Goal: Communication & Community: Share content

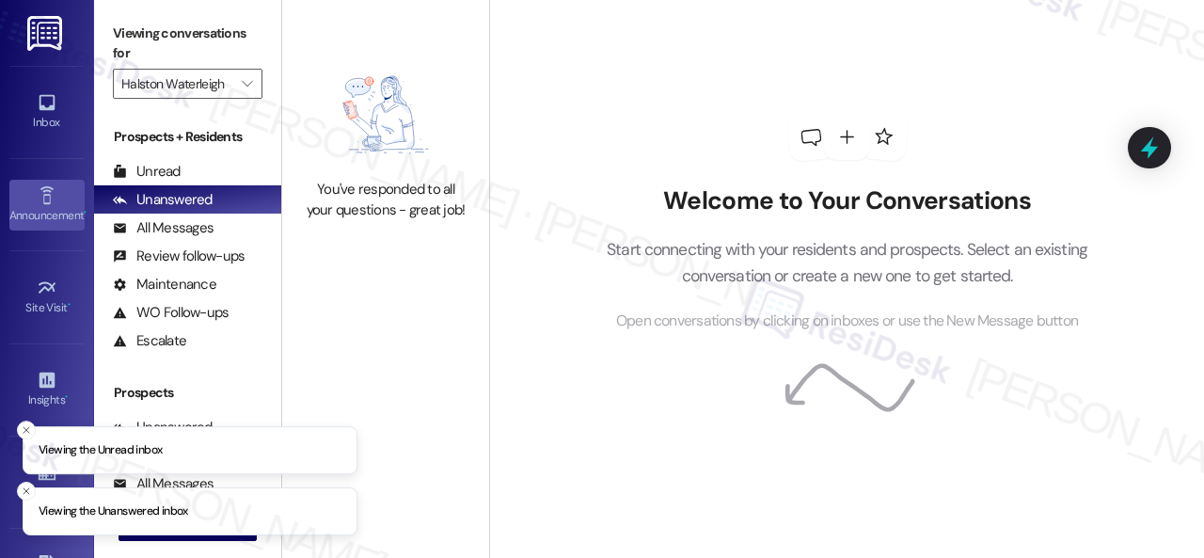
click at [47, 193] on icon at bounding box center [47, 195] width 21 height 21
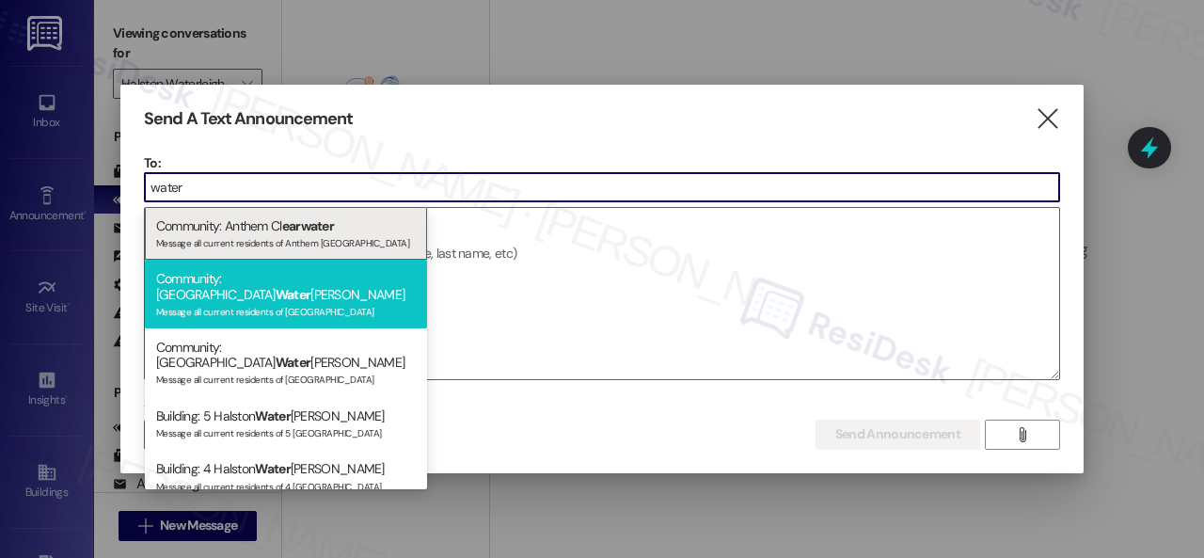
type input "water"
click at [218, 283] on div "Community: Halston Water leigh Message all current residents of [GEOGRAPHIC_DAT…" at bounding box center [286, 294] width 282 height 69
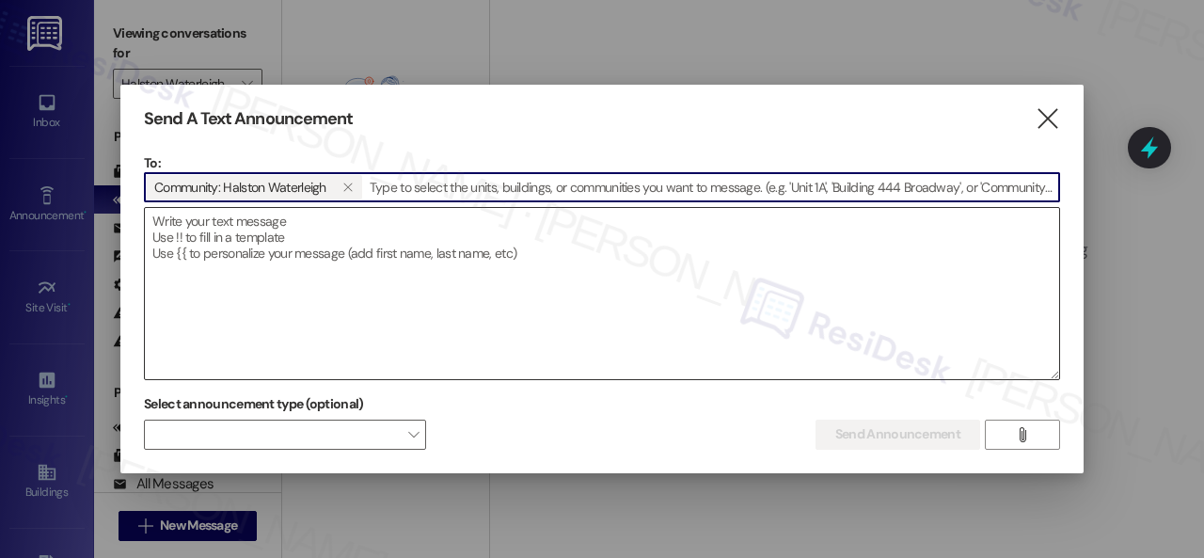
click at [406, 248] on textarea at bounding box center [602, 293] width 915 height 171
paste textarea "Hi {{first_name}}! Renew early & save! :star2: [PERSON_NAME] residents who rene…"
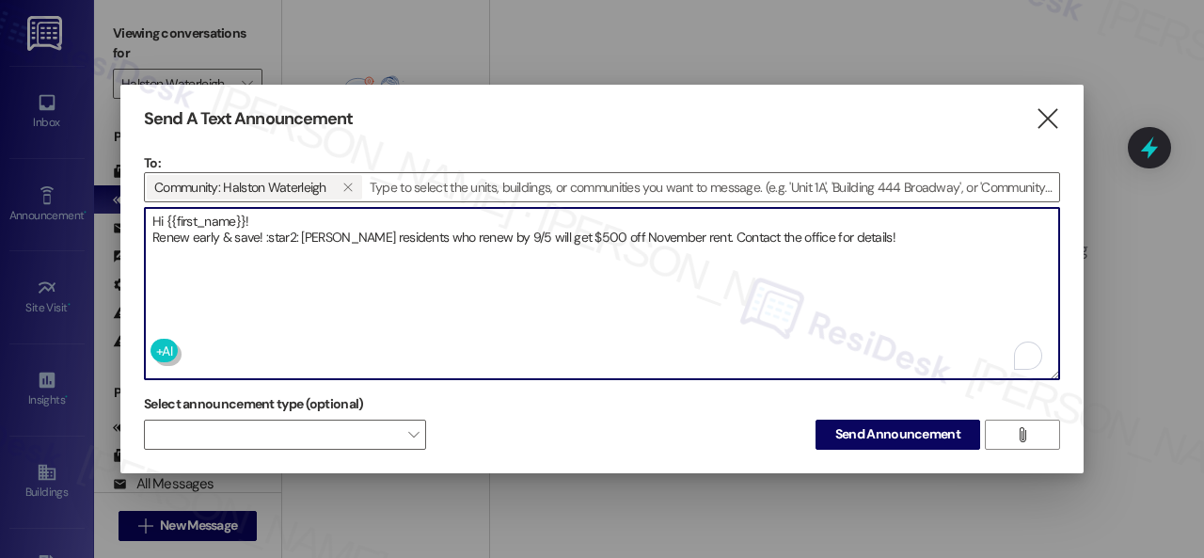
click at [283, 211] on textarea "Hi {{first_name}}! Renew early & save! :star2: [PERSON_NAME] residents who rene…" at bounding box center [602, 293] width 915 height 171
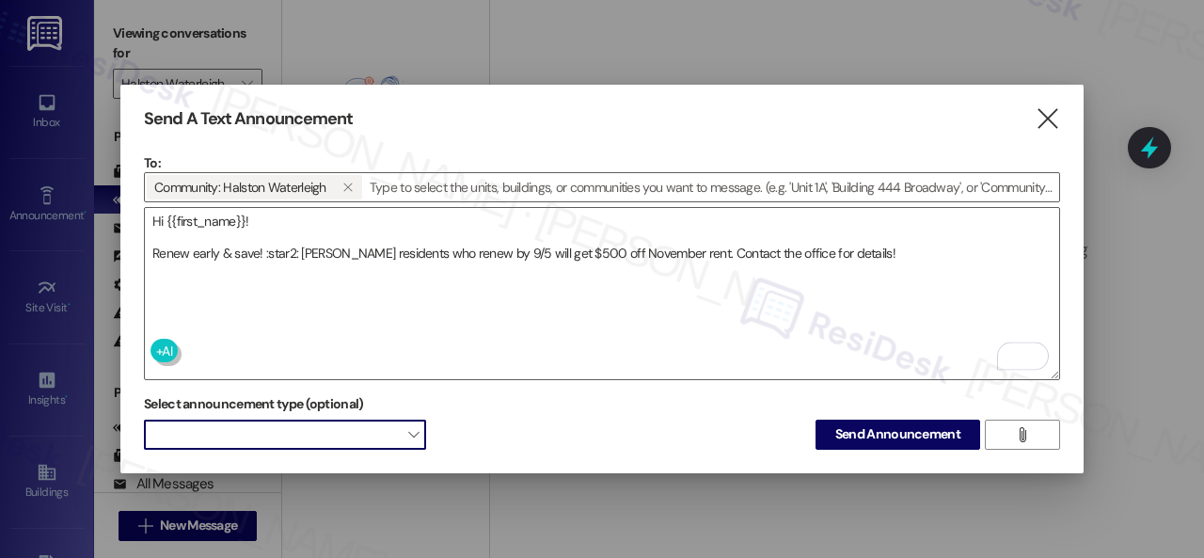
click at [329, 442] on span at bounding box center [285, 435] width 282 height 30
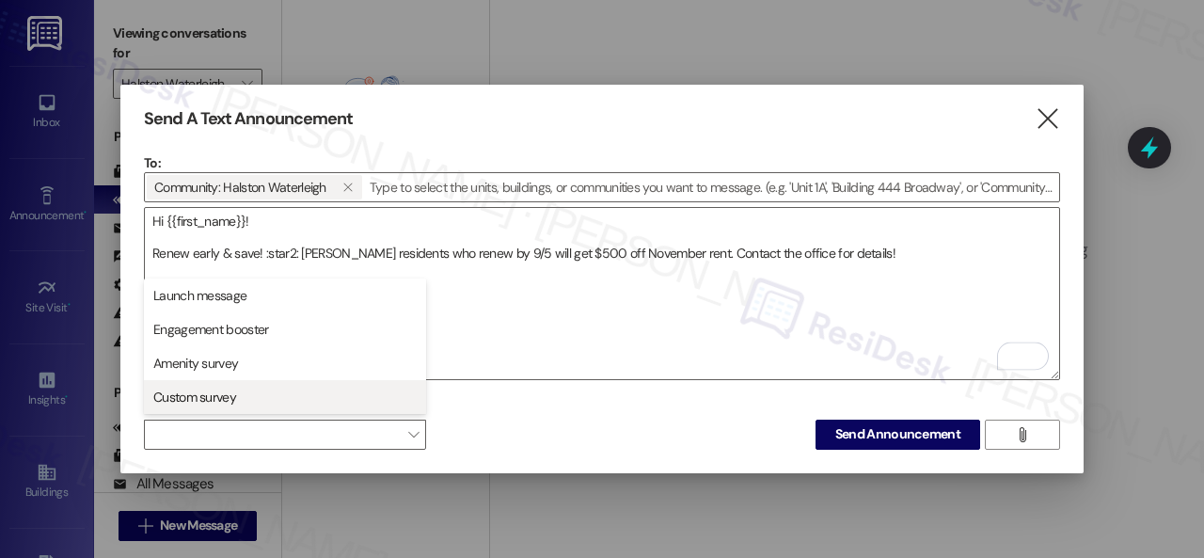
click at [236, 393] on span "Custom survey" at bounding box center [284, 397] width 265 height 21
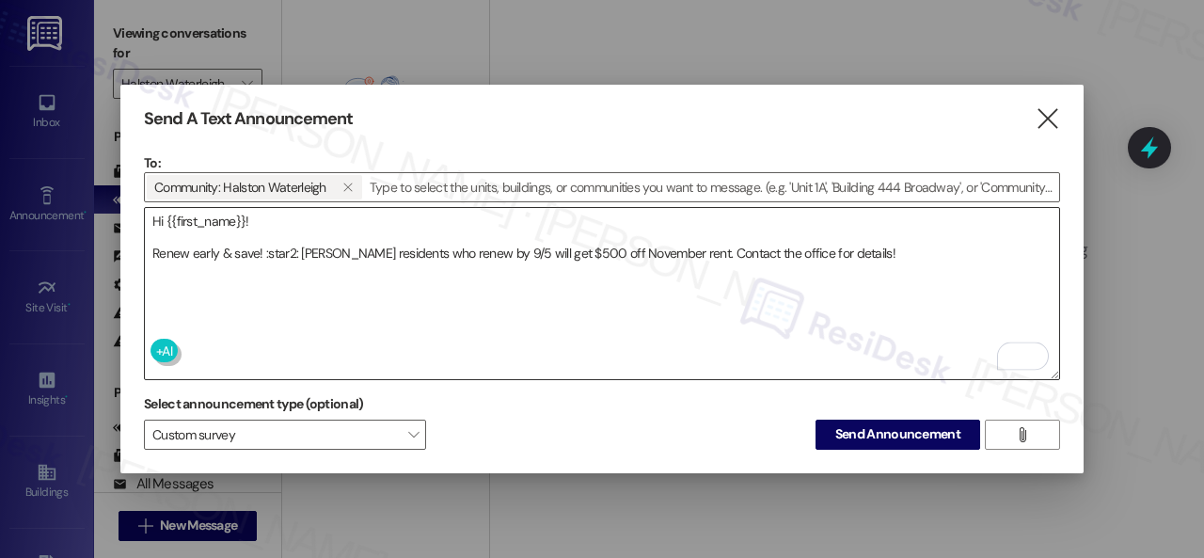
click at [493, 308] on textarea "Hi {{first_name}}! Renew early & save! :star2: [PERSON_NAME] residents who rene…" at bounding box center [602, 293] width 915 height 171
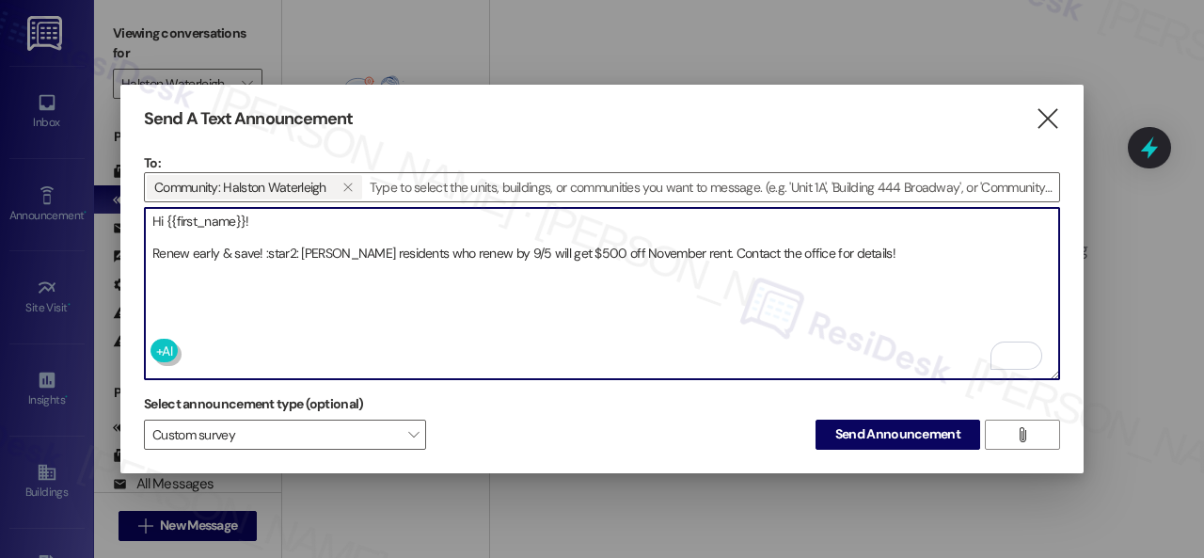
drag, startPoint x: 262, startPoint y: 238, endPoint x: 295, endPoint y: 251, distance: 36.3
click at [295, 251] on textarea "Hi {{first_name}}! Renew early & save! :star2: [PERSON_NAME] residents who rene…" at bounding box center [602, 293] width 915 height 171
type textarea "Hi {{first_name}}! Renew early & save!🌟 [PERSON_NAME] residents who renew by 9/…"
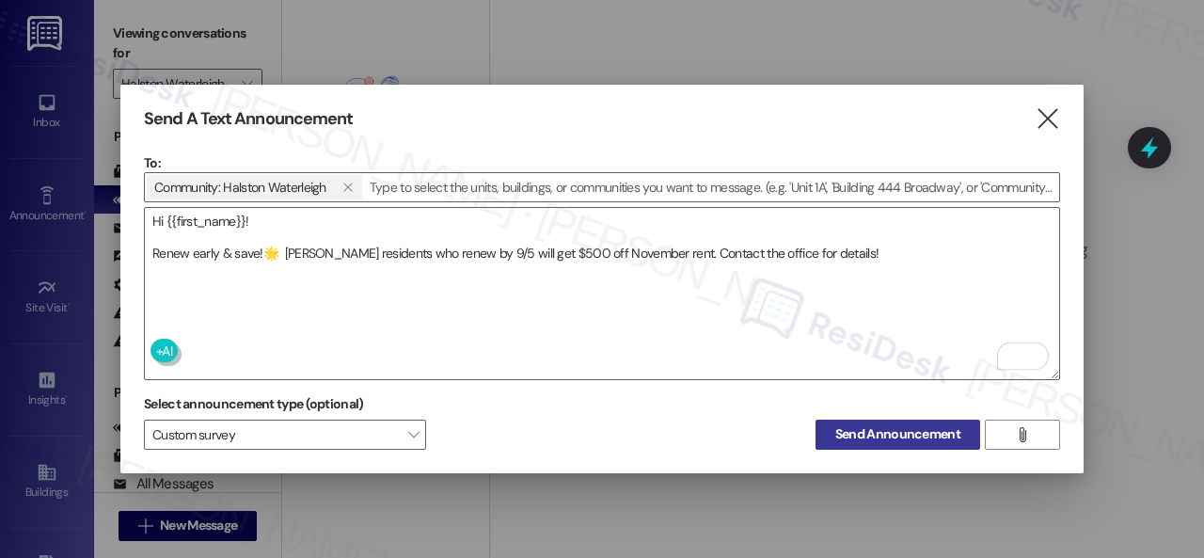
click at [843, 439] on button "Send Announcement" at bounding box center [898, 435] width 165 height 30
